Goal: Use online tool/utility: Utilize a website feature to perform a specific function

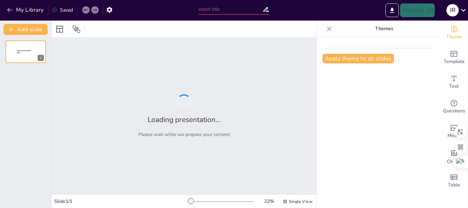
type input "JORNADA INSTITUCIONAL [DATE]"
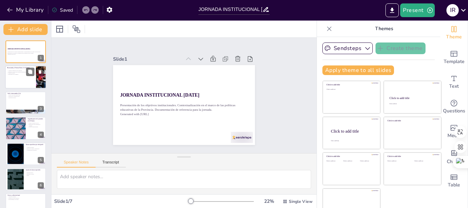
click at [21, 75] on p "Importancia del documento" at bounding box center [20, 74] width 27 height 1
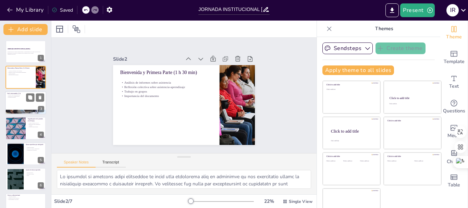
click at [22, 98] on p "Inclusión de aportes" at bounding box center [25, 97] width 37 height 1
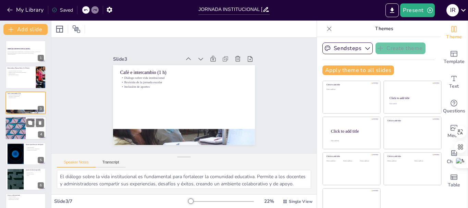
click at [21, 124] on div at bounding box center [15, 128] width 41 height 23
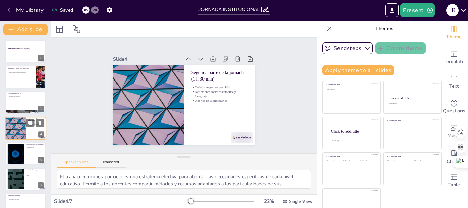
scroll to position [7, 0]
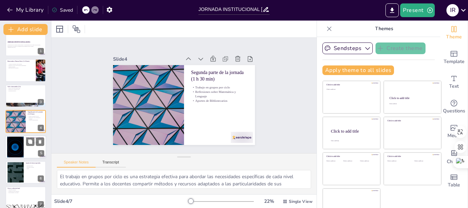
click at [19, 144] on div at bounding box center [15, 146] width 37 height 21
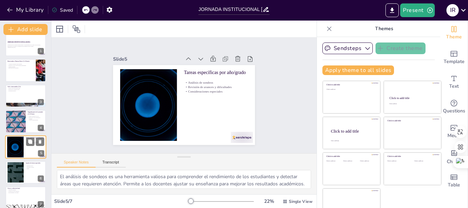
scroll to position [14, 0]
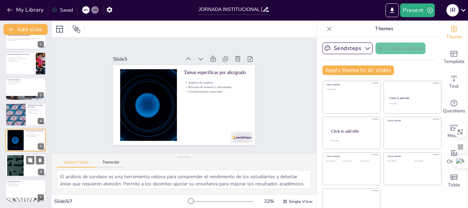
click at [18, 160] on div at bounding box center [15, 165] width 37 height 21
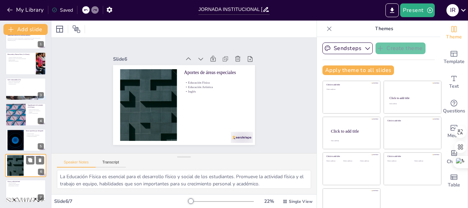
scroll to position [13, 0]
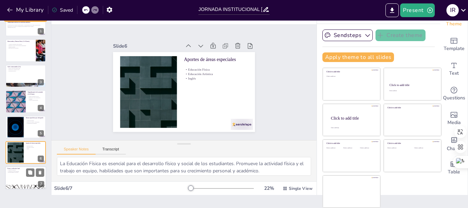
click at [19, 174] on div at bounding box center [25, 178] width 41 height 23
type textarea "La síntesis de acuerdos es fundamental para consolidar lo aprendido durante la …"
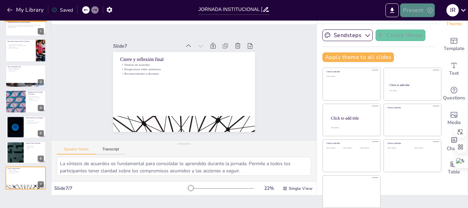
click at [420, 11] on button "Present" at bounding box center [417, 10] width 34 height 14
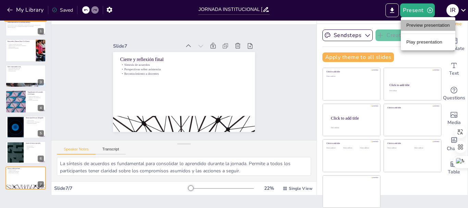
click at [420, 26] on li "Preview presentation" at bounding box center [428, 25] width 54 height 11
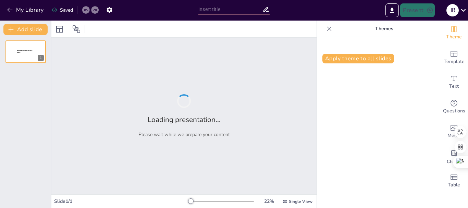
type input "JORNADA INSTITUCIONAL [DATE]"
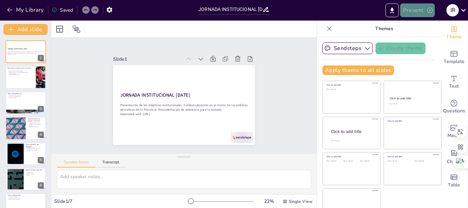
click at [429, 11] on icon "button" at bounding box center [430, 10] width 7 height 7
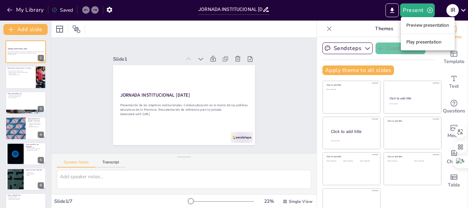
click at [423, 40] on li "Play presentation" at bounding box center [428, 42] width 54 height 11
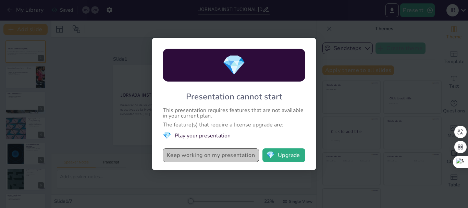
click at [218, 157] on button "Keep working on my presentation" at bounding box center [211, 155] width 96 height 14
